Goal: Task Accomplishment & Management: Manage account settings

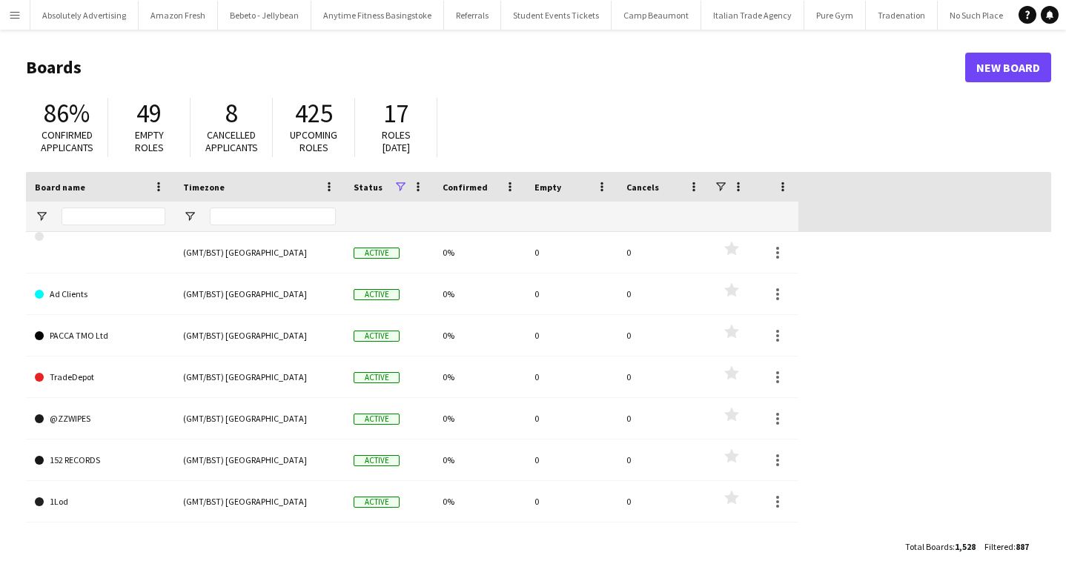
click at [10, 15] on app-icon "Menu" at bounding box center [15, 15] width 12 height 12
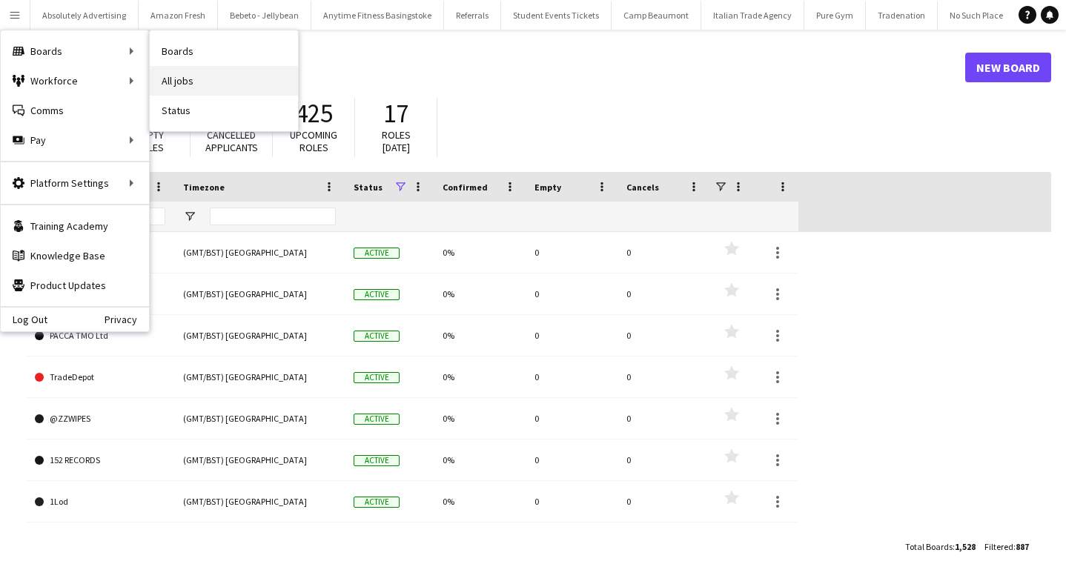
click at [193, 84] on link "All jobs" at bounding box center [224, 81] width 148 height 30
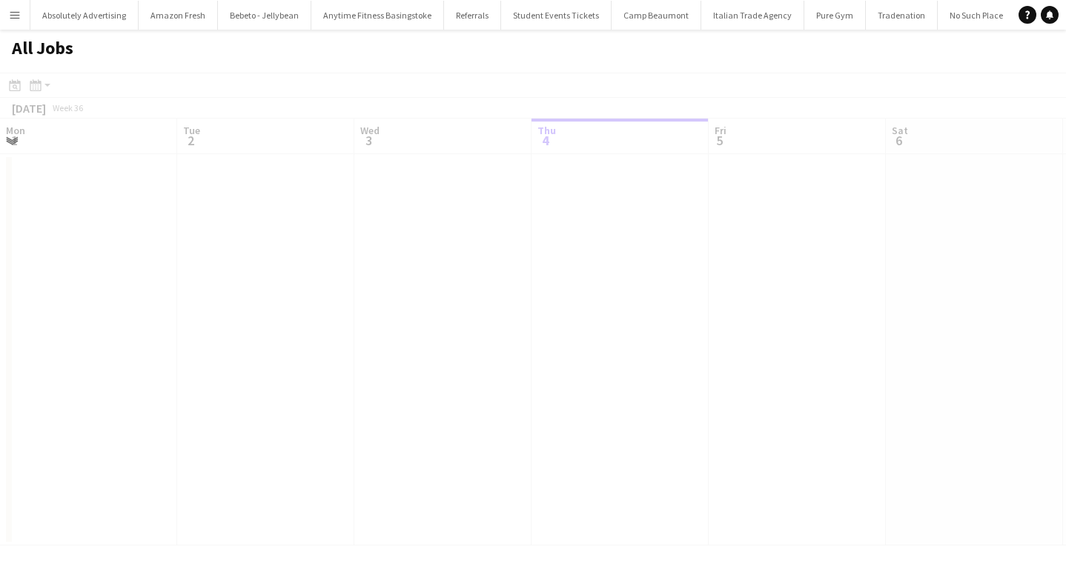
scroll to position [0, 354]
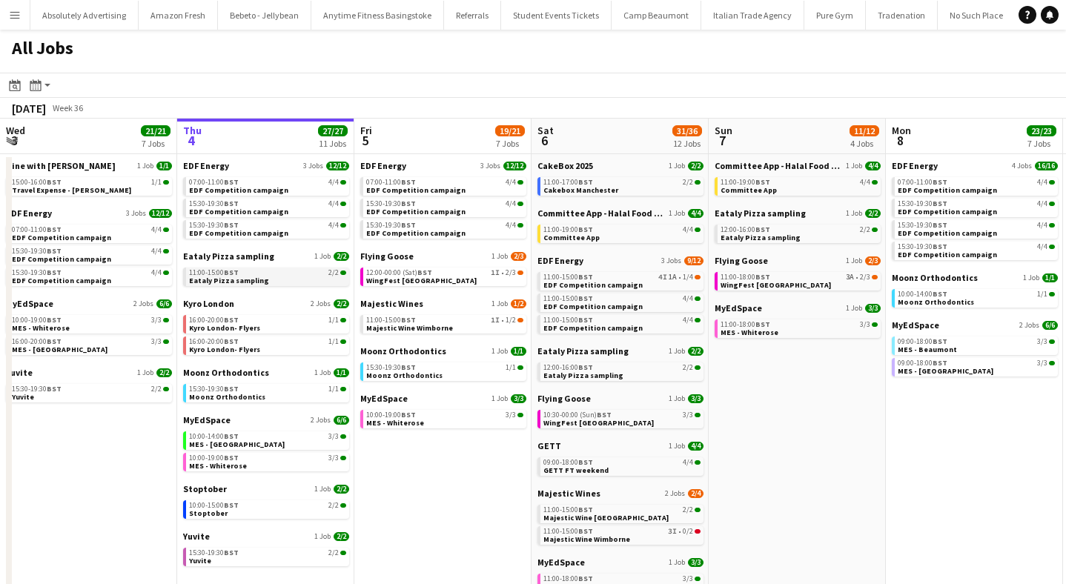
click at [232, 277] on span "Eataly Pizza sampling" at bounding box center [229, 281] width 80 height 10
click at [248, 282] on span "Eataly Pizza sampling" at bounding box center [229, 281] width 80 height 10
click at [249, 278] on span "Eataly Pizza sampling" at bounding box center [229, 281] width 80 height 10
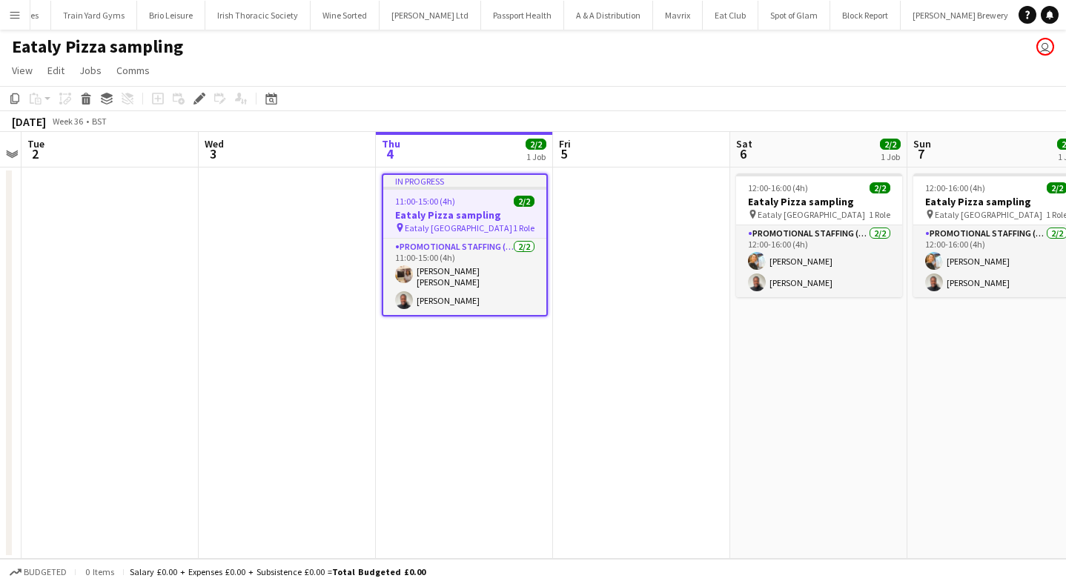
scroll to position [0, 51776]
click at [197, 99] on icon at bounding box center [199, 99] width 8 height 8
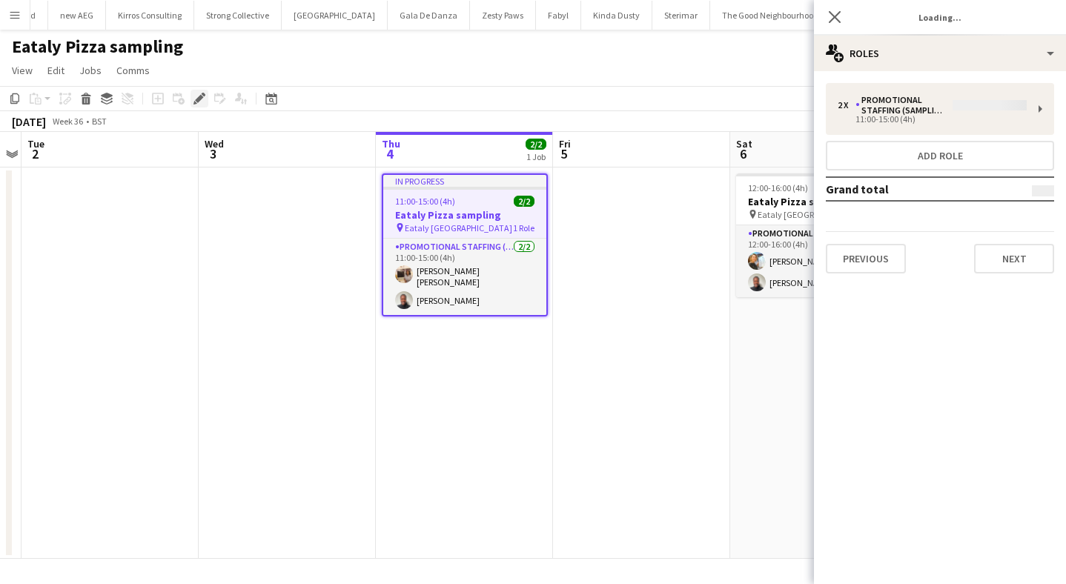
type input "**********"
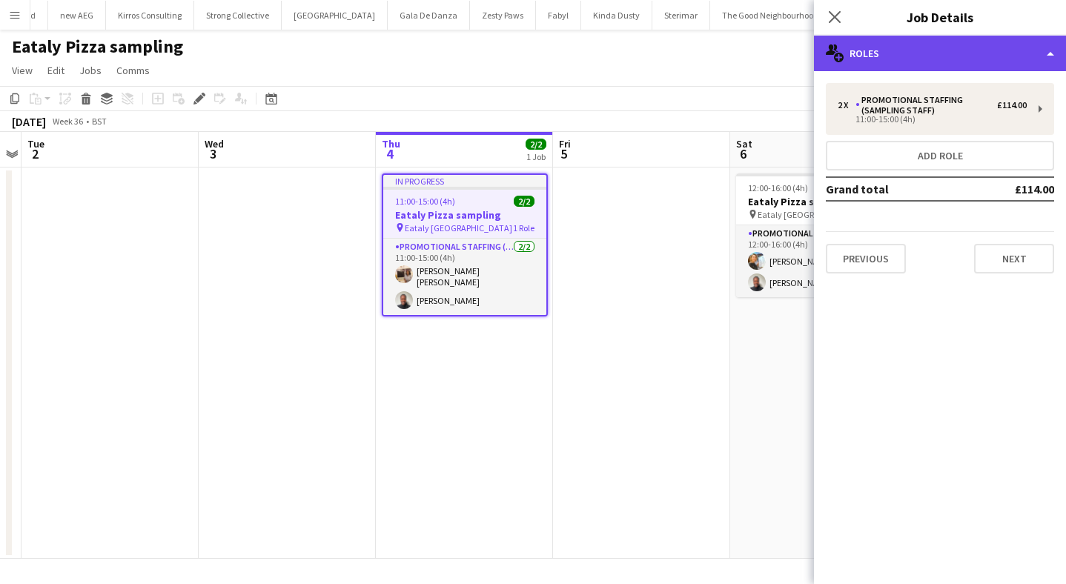
click at [983, 53] on div "multiple-users-add Roles" at bounding box center [940, 54] width 252 height 36
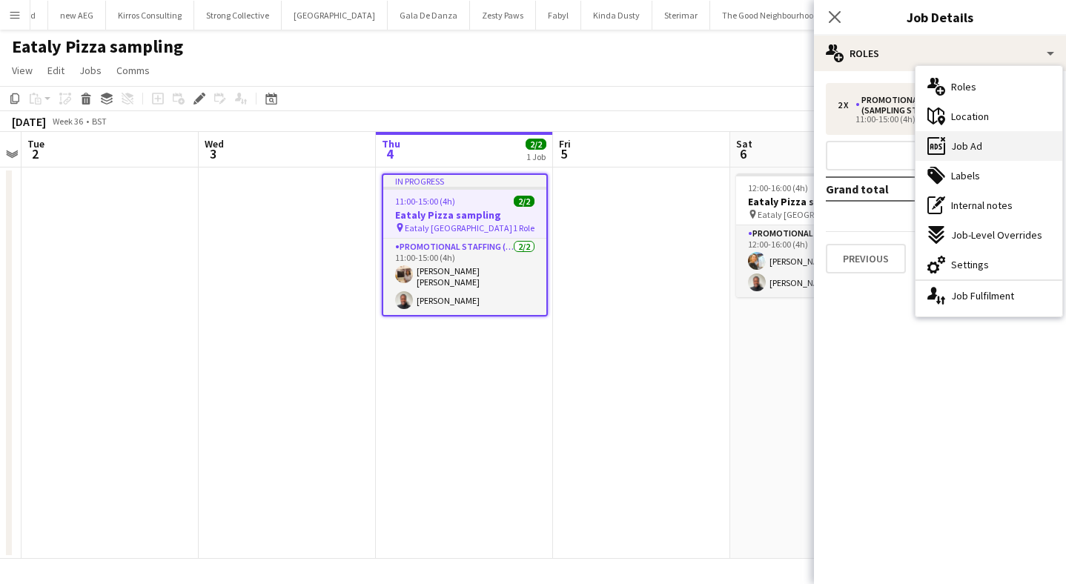
click at [986, 150] on div "ads-window Job Ad" at bounding box center [988, 146] width 147 height 30
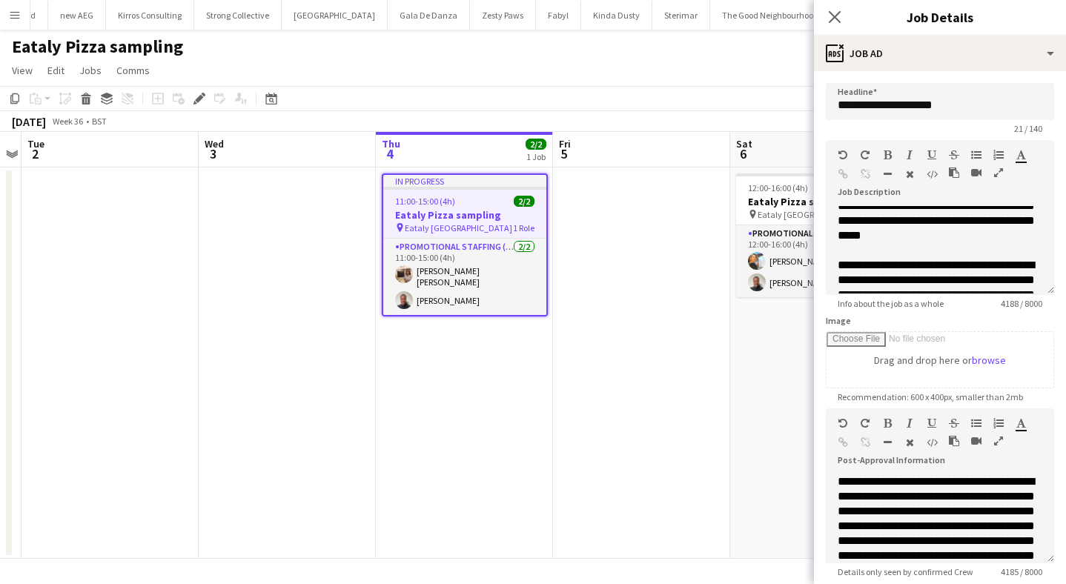
scroll to position [574, 0]
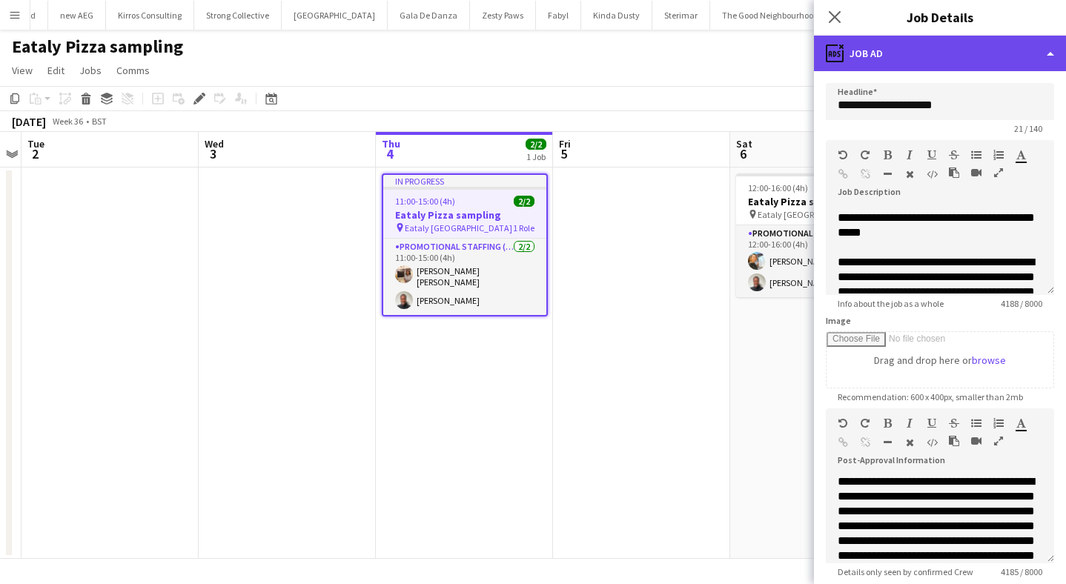
click at [920, 59] on div "ads-window Job Ad" at bounding box center [940, 54] width 252 height 36
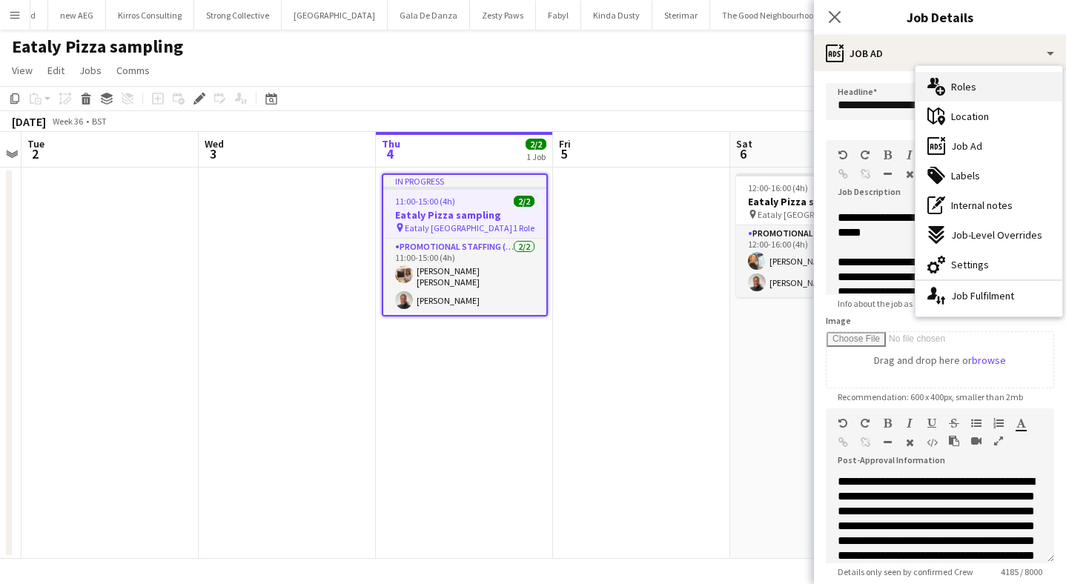
click at [959, 79] on div "multiple-users-add Roles" at bounding box center [988, 87] width 147 height 30
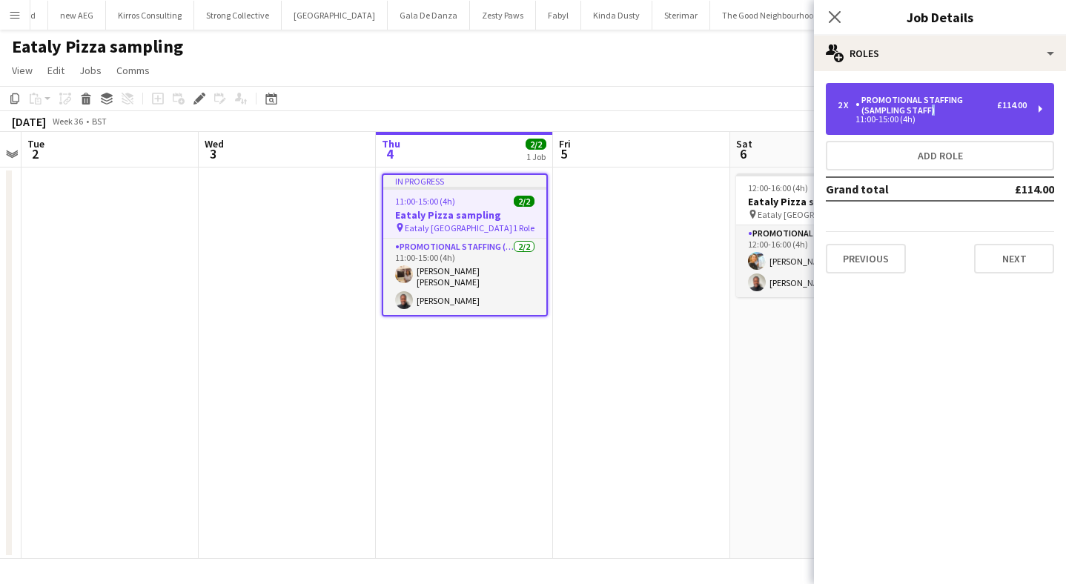
click at [926, 115] on div "Promotional Staffing (Sampling Staff)" at bounding box center [926, 105] width 142 height 21
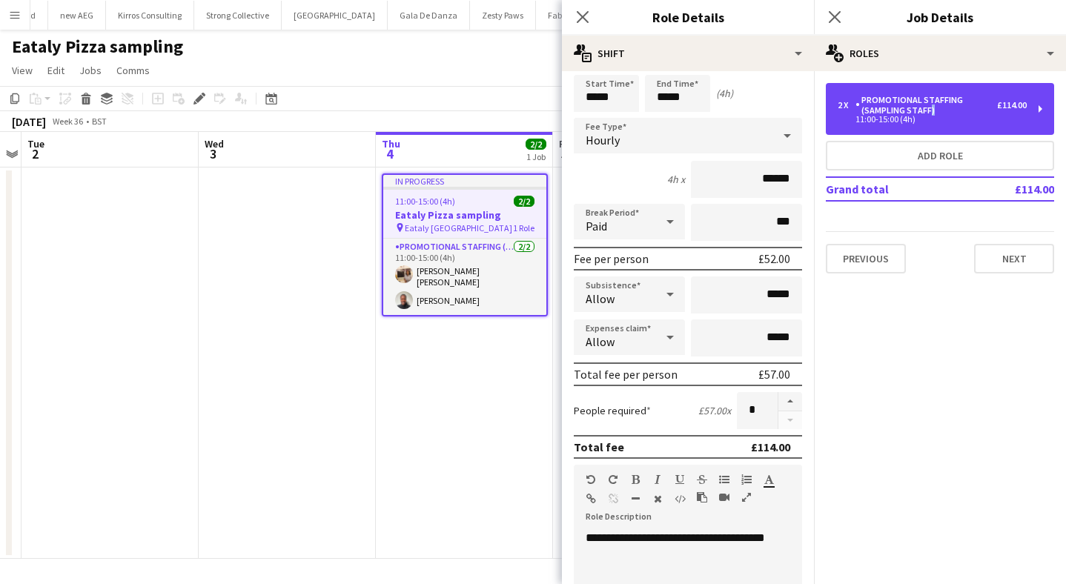
scroll to position [0, 0]
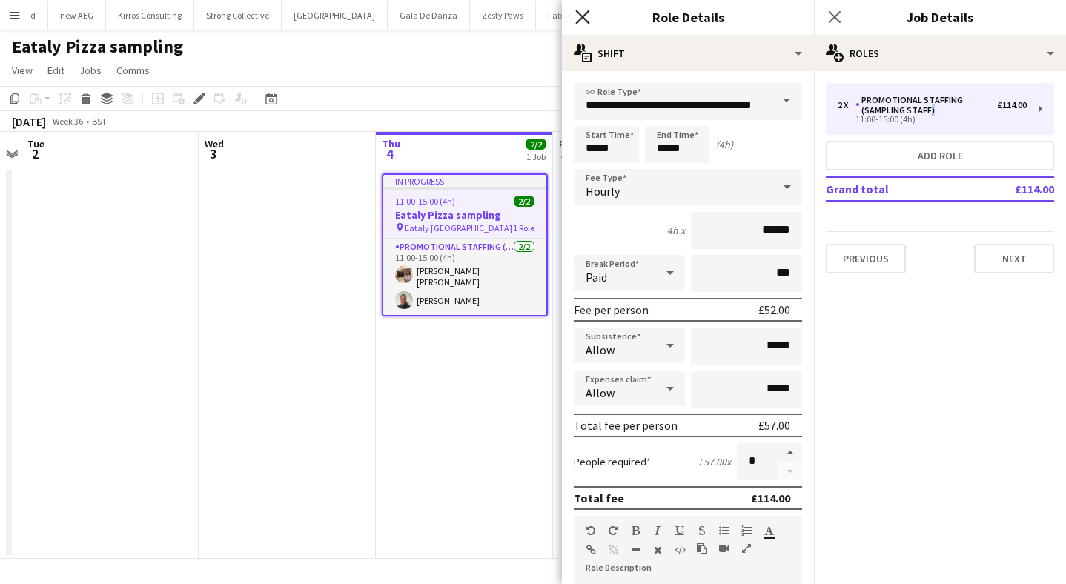
click at [586, 16] on icon "Close pop-in" at bounding box center [582, 17] width 14 height 14
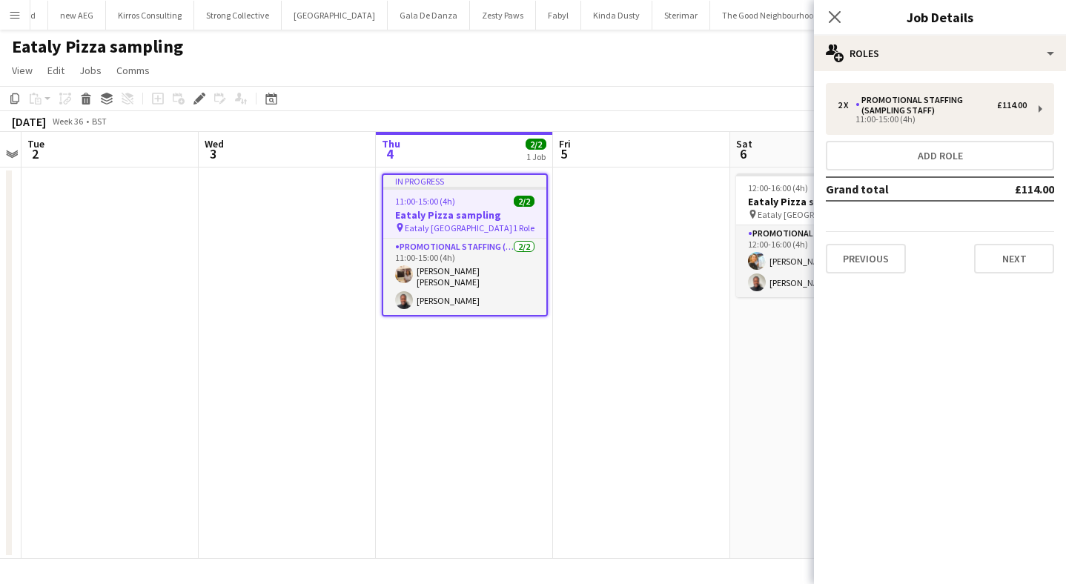
click at [890, 348] on mat-expansion-panel "pencil3 General details 2 x Promotional Staffing (Sampling Staff) £114.00 11:00…" at bounding box center [940, 327] width 252 height 513
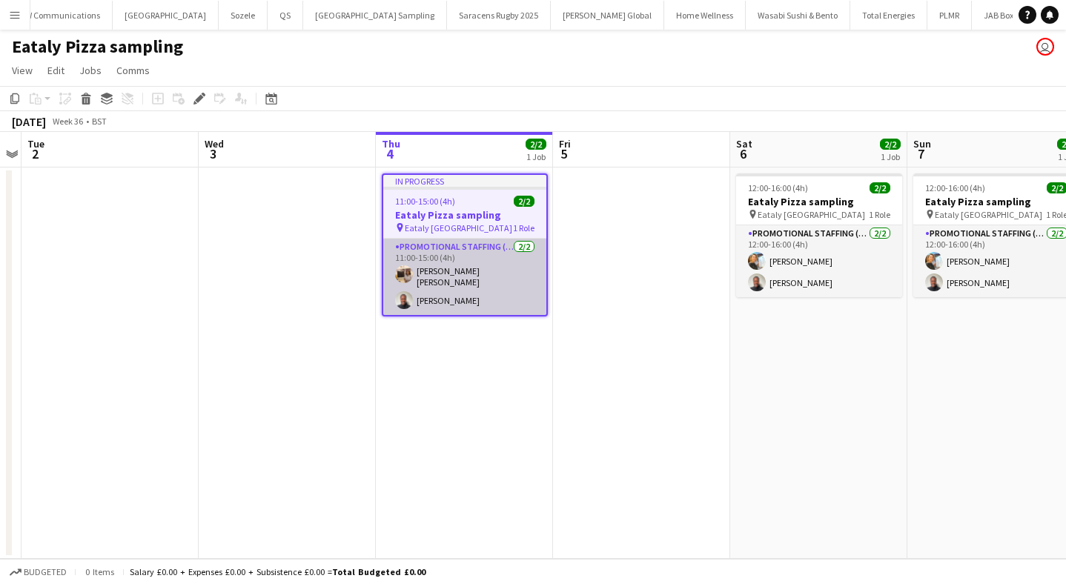
scroll to position [0, 51776]
click at [402, 276] on app-user-avatar at bounding box center [404, 274] width 18 height 18
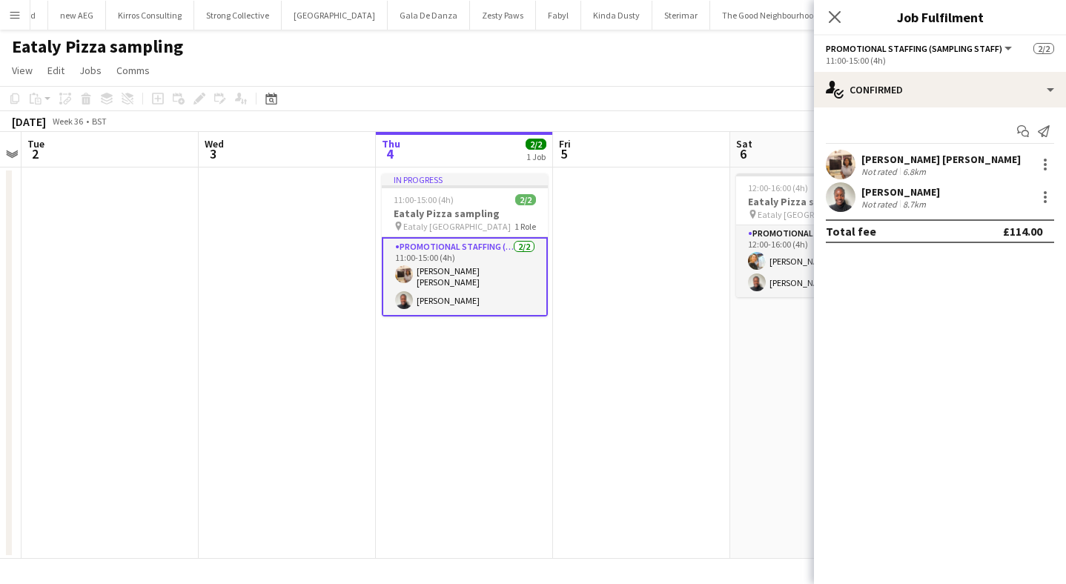
click at [842, 163] on app-user-avatar at bounding box center [841, 165] width 30 height 30
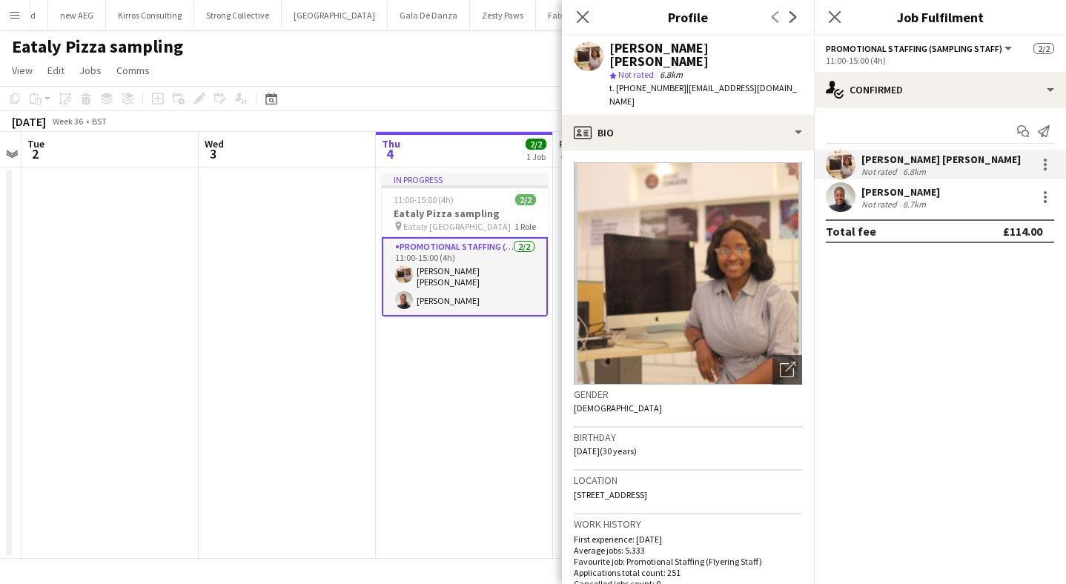
click at [840, 195] on app-user-avatar at bounding box center [841, 197] width 30 height 30
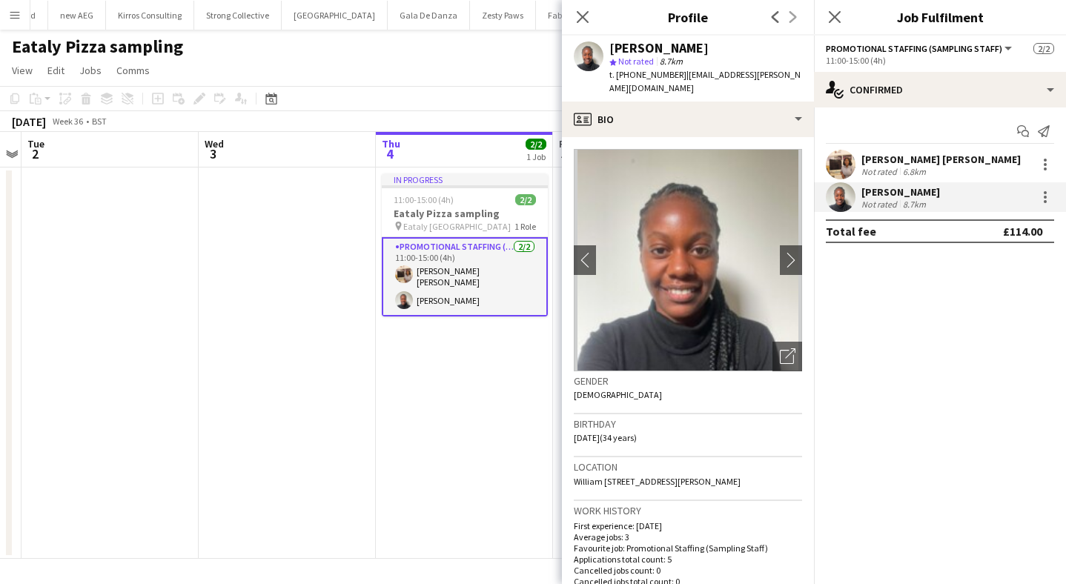
click at [843, 164] on app-user-avatar at bounding box center [841, 165] width 30 height 30
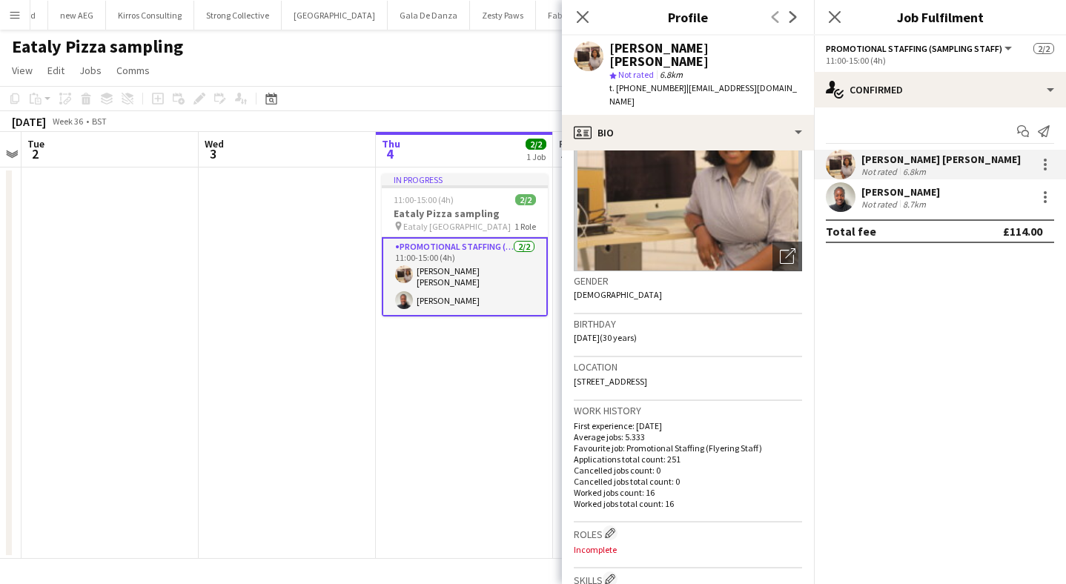
scroll to position [118, 0]
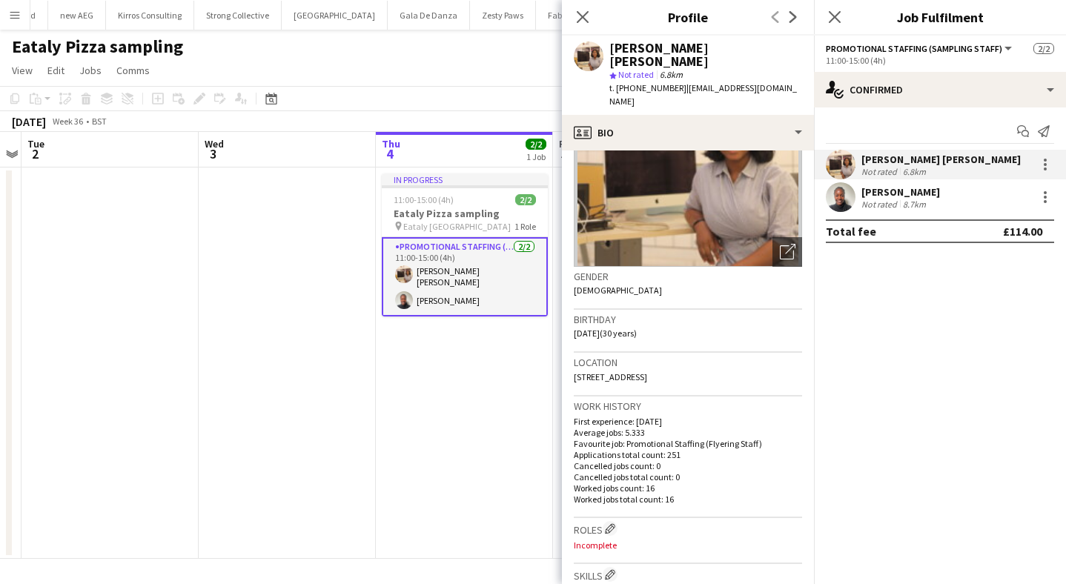
click at [837, 197] on app-user-avatar at bounding box center [841, 197] width 30 height 30
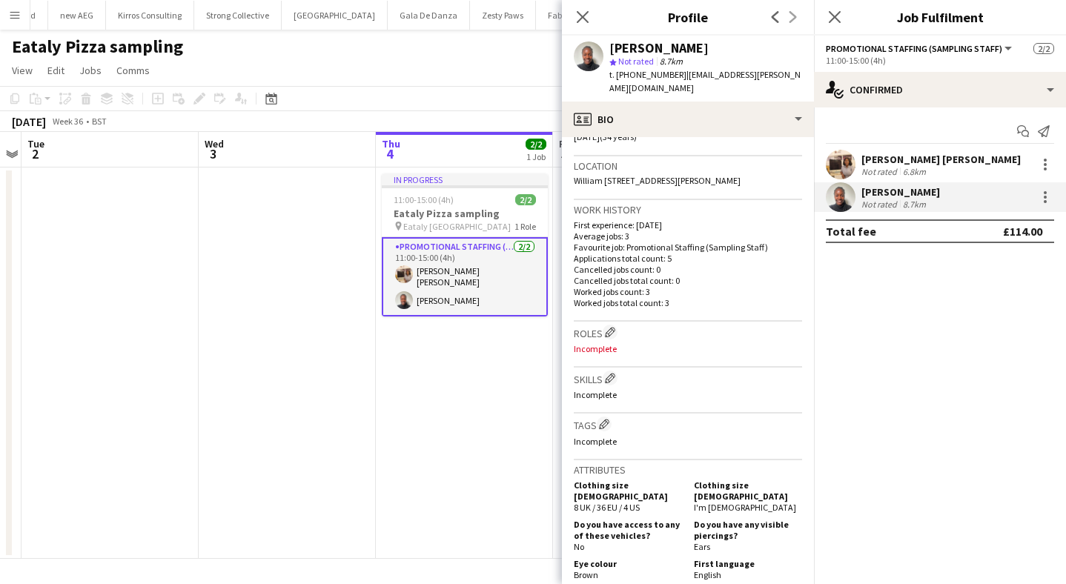
scroll to position [299, 0]
click at [839, 158] on app-user-avatar at bounding box center [841, 165] width 30 height 30
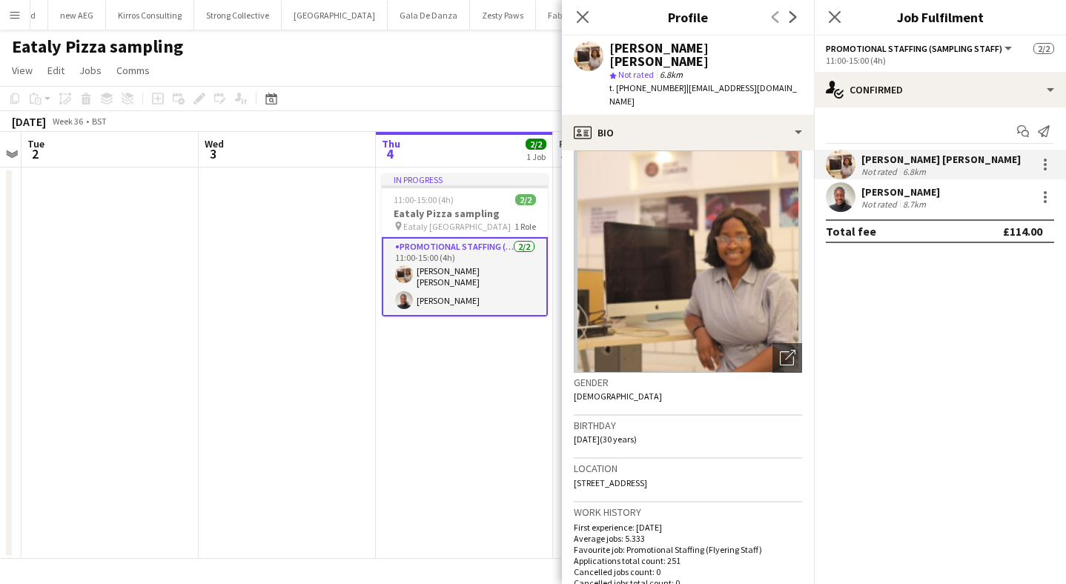
scroll to position [13, 0]
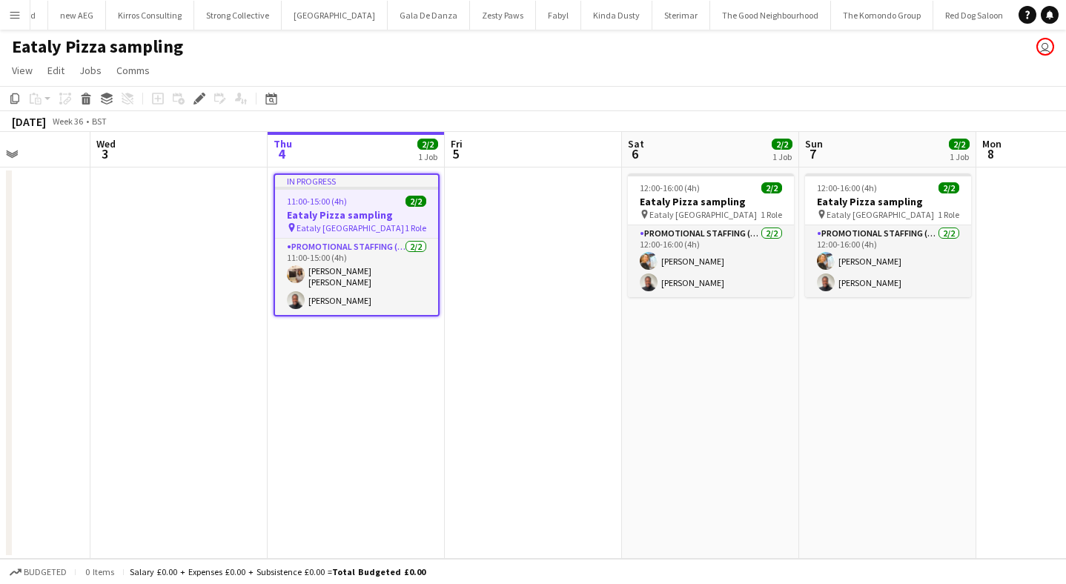
scroll to position [0, 660]
